Goal: Obtain resource: Obtain resource

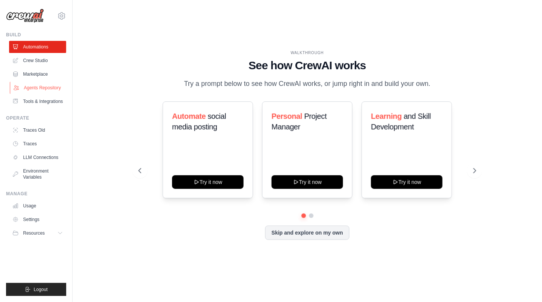
click at [36, 88] on link "Agents Repository" at bounding box center [38, 88] width 57 height 12
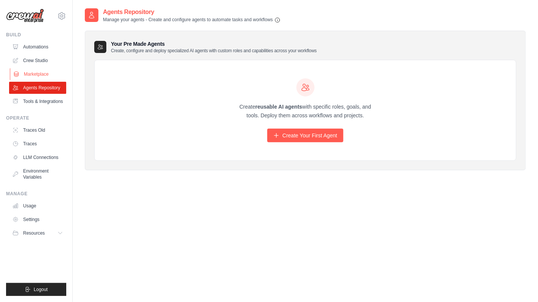
click at [28, 75] on link "Marketplace" at bounding box center [38, 74] width 57 height 12
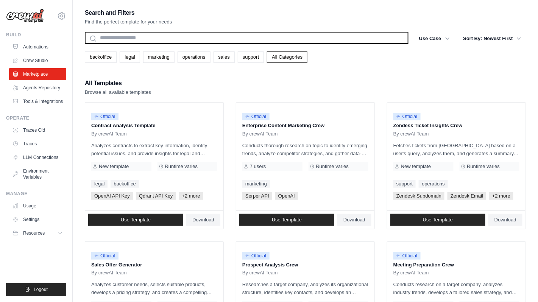
click at [199, 42] on input "text" at bounding box center [247, 38] width 324 height 12
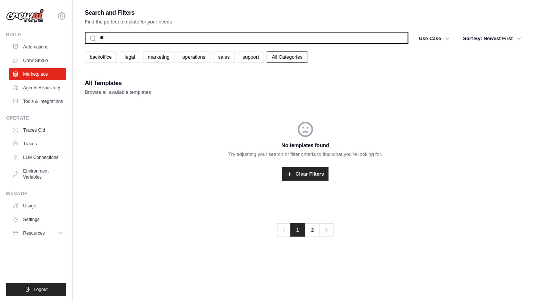
type input "*"
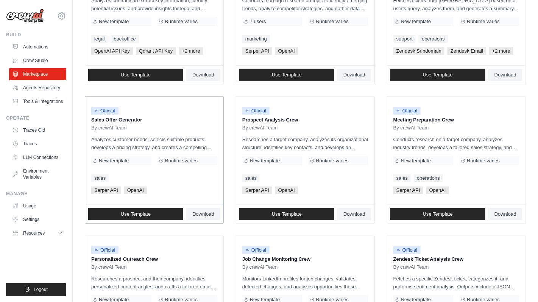
scroll to position [151, 0]
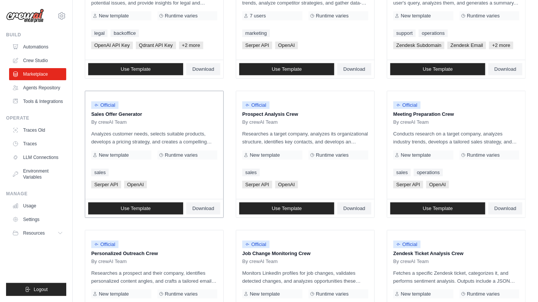
drag, startPoint x: 142, startPoint y: 114, endPoint x: 90, endPoint y: 114, distance: 52.2
click at [90, 114] on div "Official Sales Offer Generator By crewAI Team Analyzes customer needs, selects …" at bounding box center [154, 145] width 138 height 108
click at [151, 117] on div "Official Sales Offer Generator By crewAI Team" at bounding box center [154, 111] width 126 height 28
click at [207, 207] on span "Download" at bounding box center [203, 208] width 22 height 6
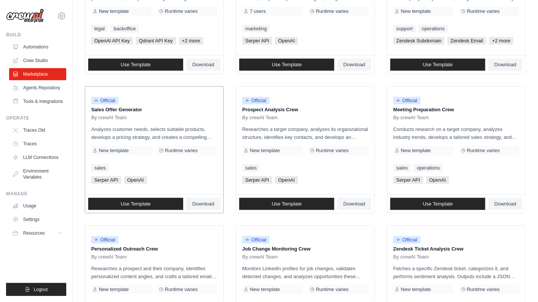
scroll to position [160, 0]
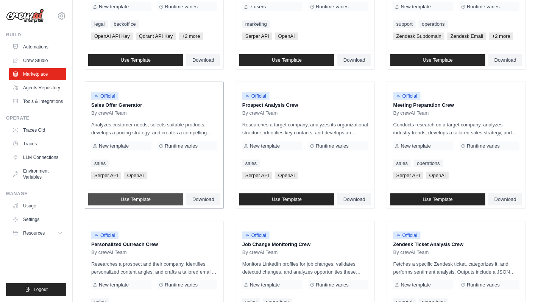
click at [160, 199] on link "Use Template" at bounding box center [135, 199] width 95 height 12
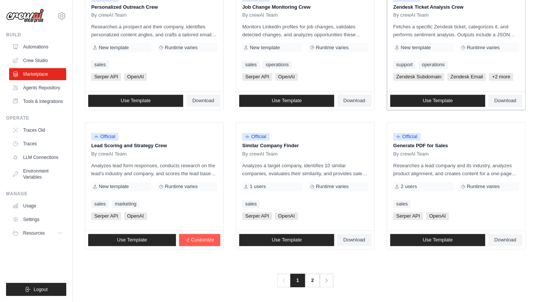
scroll to position [398, 0]
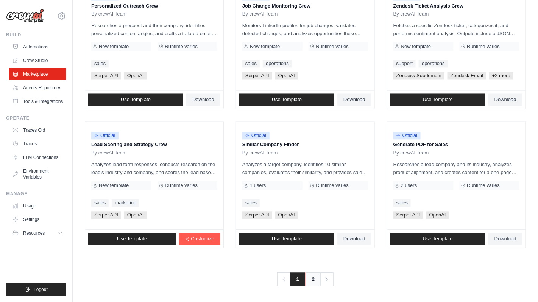
click at [312, 280] on link "2" at bounding box center [312, 280] width 15 height 14
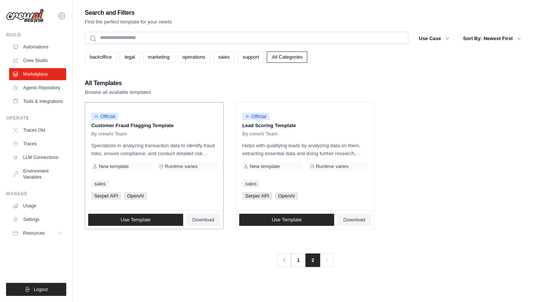
drag, startPoint x: 175, startPoint y: 125, endPoint x: 117, endPoint y: 126, distance: 57.9
click at [117, 126] on p "Customer Fraud Flagging Template" at bounding box center [154, 126] width 126 height 8
click at [191, 130] on div "Official Customer Fraud Flagging Template By crewAI Team" at bounding box center [154, 123] width 126 height 28
click at [299, 258] on link "1" at bounding box center [298, 261] width 15 height 14
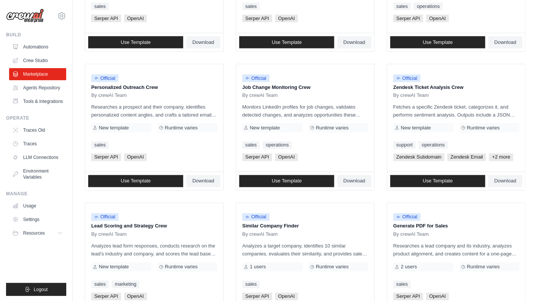
scroll to position [398, 0]
